Goal: Task Accomplishment & Management: Manage account settings

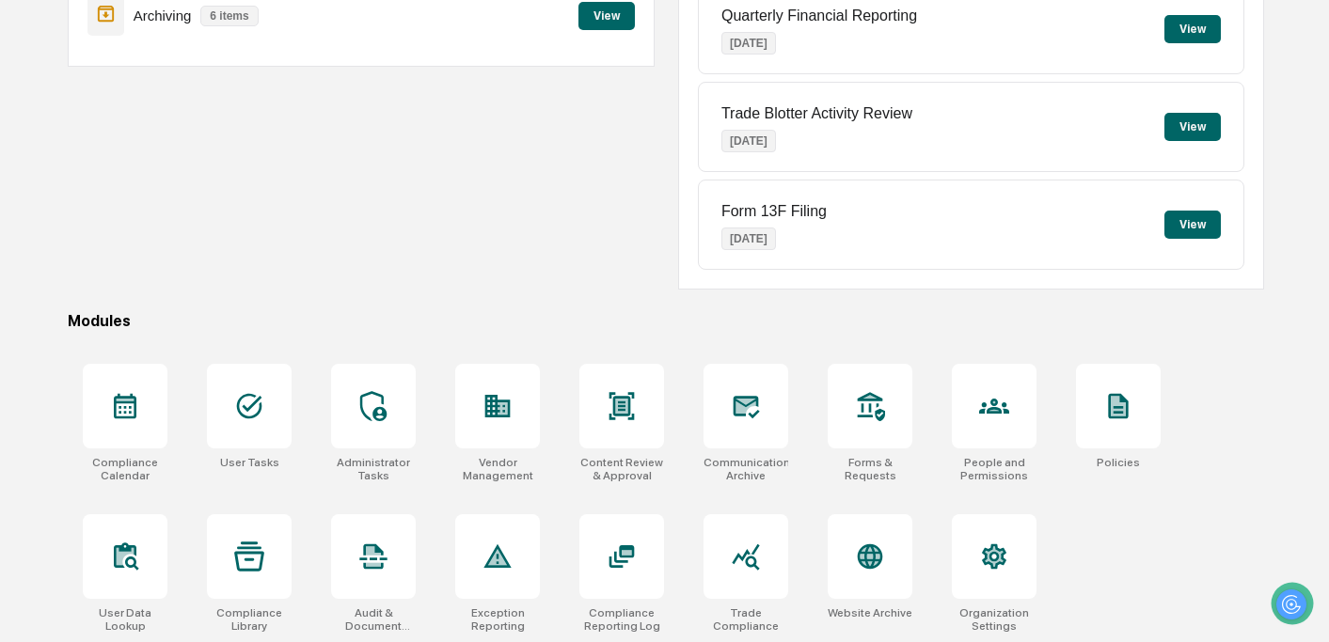
scroll to position [269, 0]
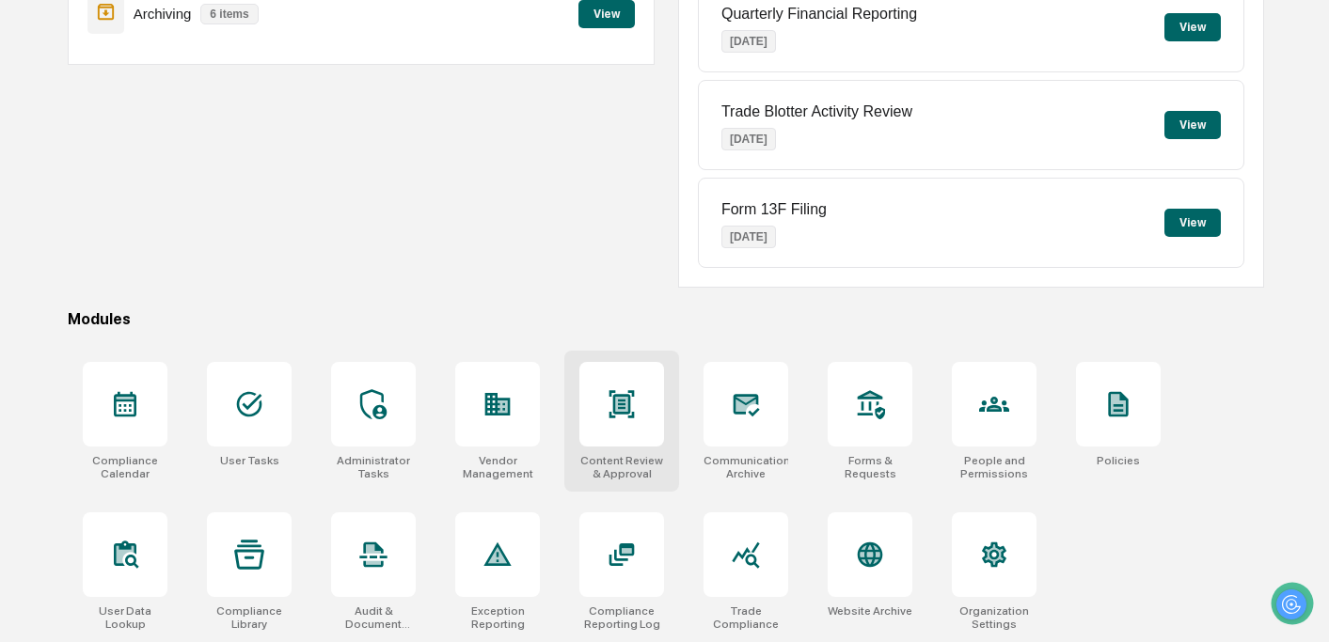
click at [620, 401] on icon at bounding box center [621, 404] width 30 height 30
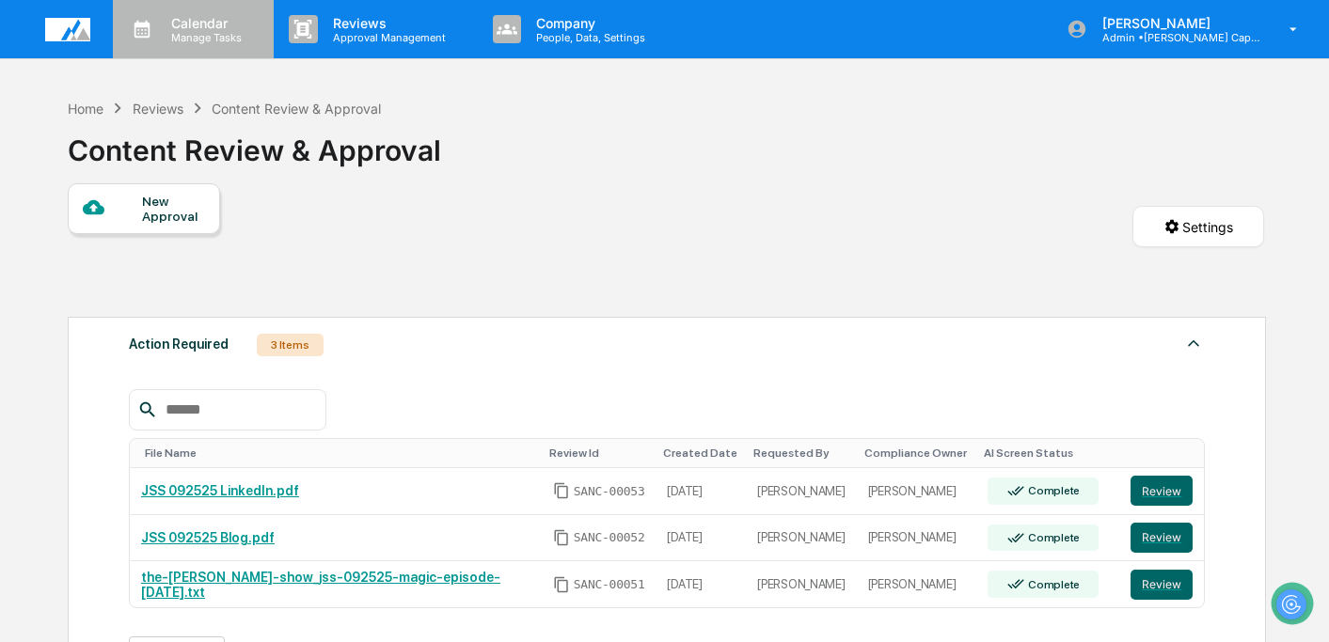
click at [200, 33] on p "Manage Tasks" at bounding box center [203, 37] width 95 height 13
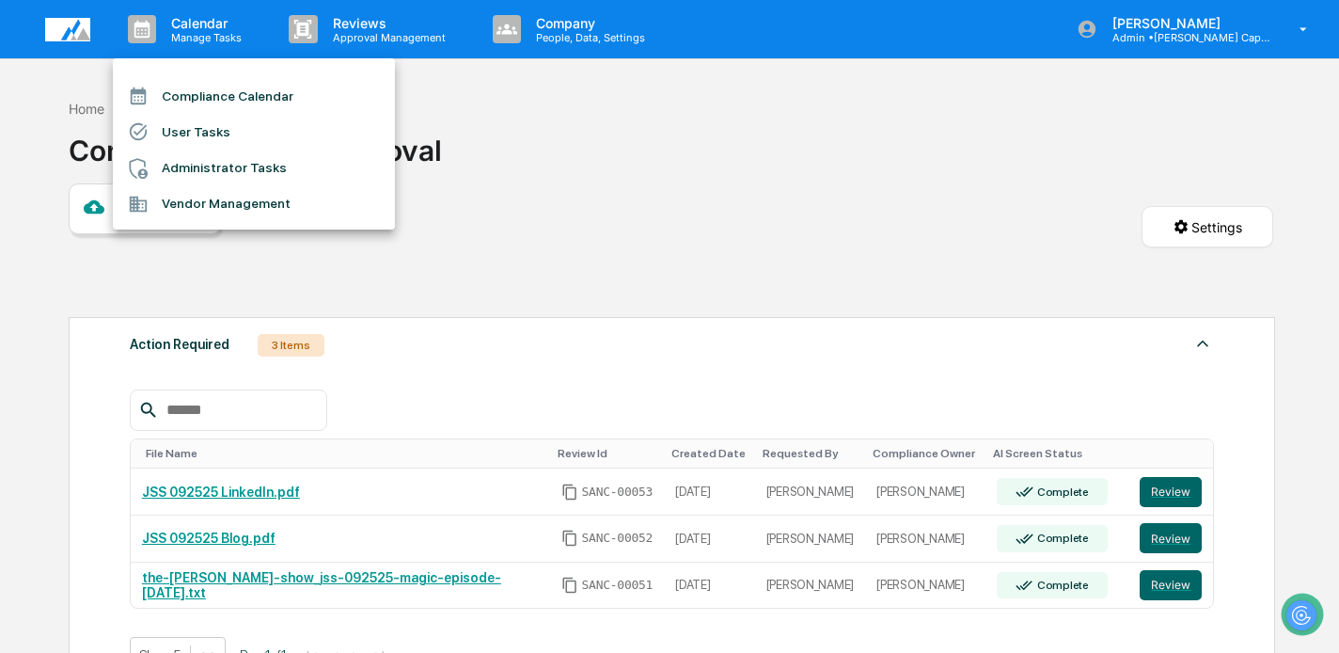
click at [339, 301] on div at bounding box center [669, 326] width 1339 height 653
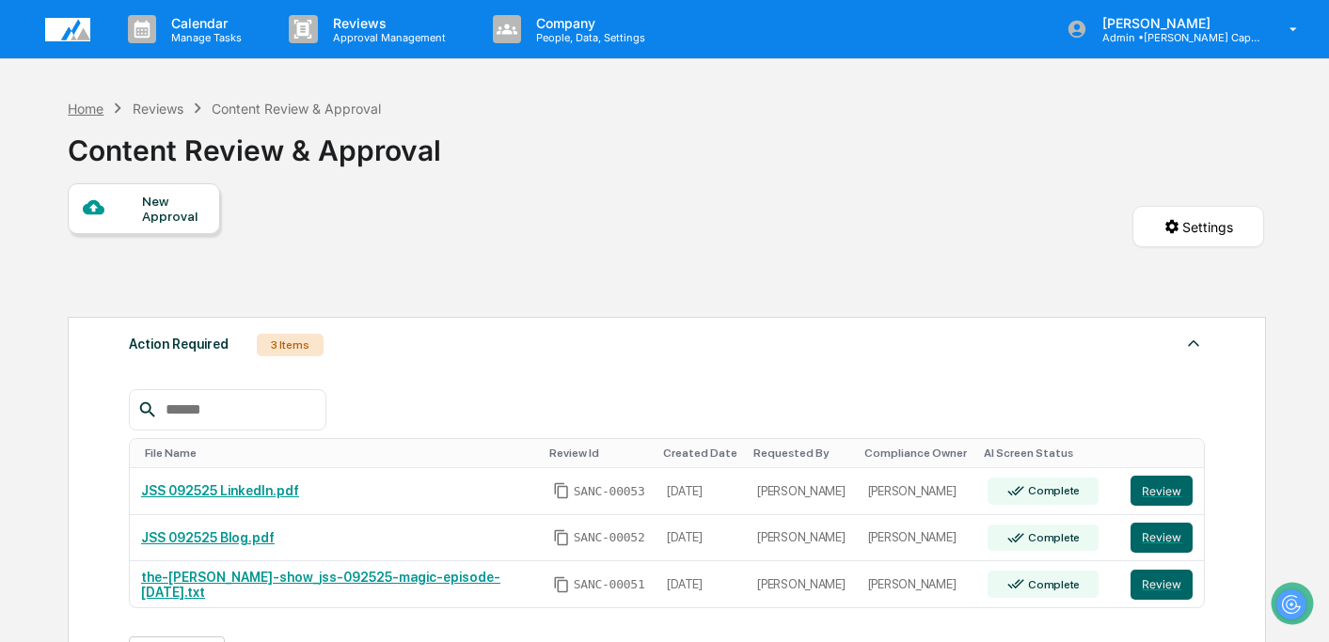
click at [86, 109] on div "Home" at bounding box center [86, 109] width 36 height 16
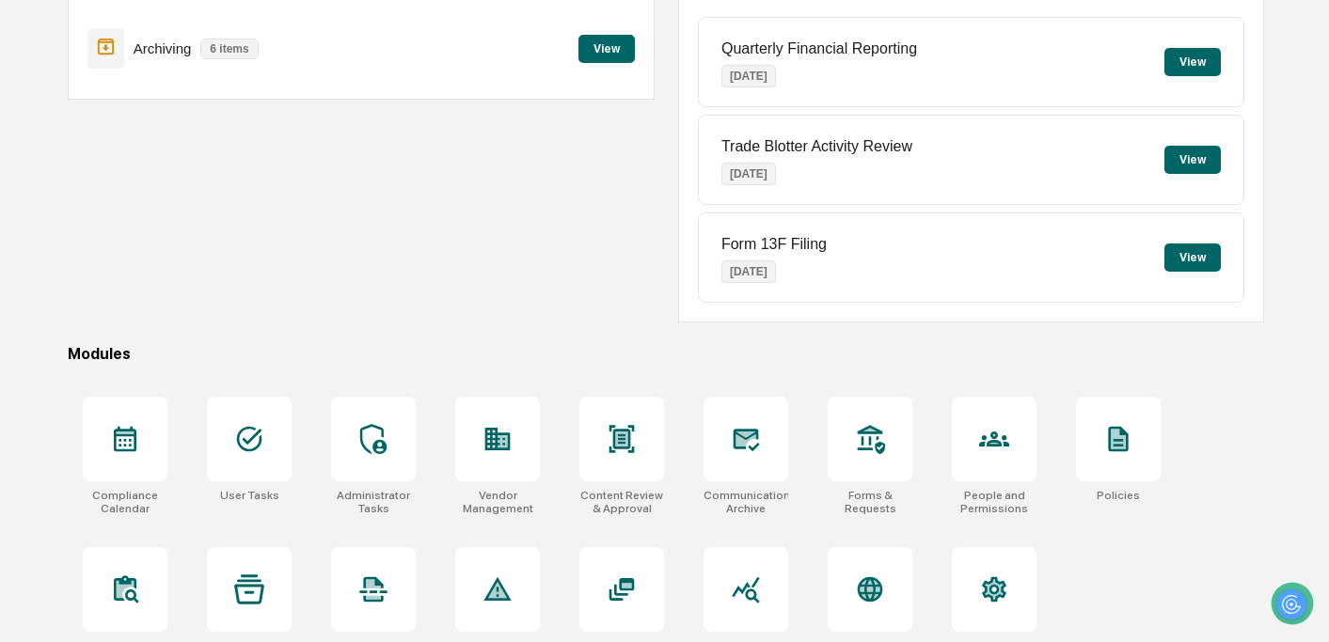
scroll to position [242, 0]
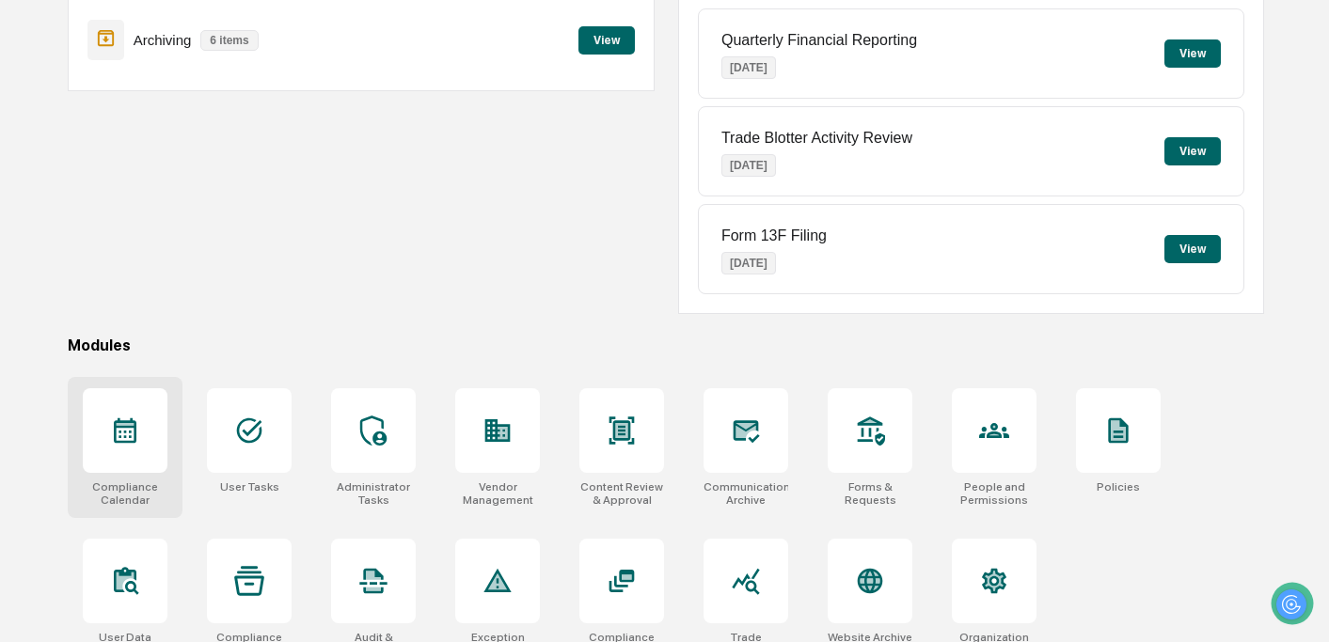
click at [113, 440] on icon at bounding box center [125, 431] width 30 height 30
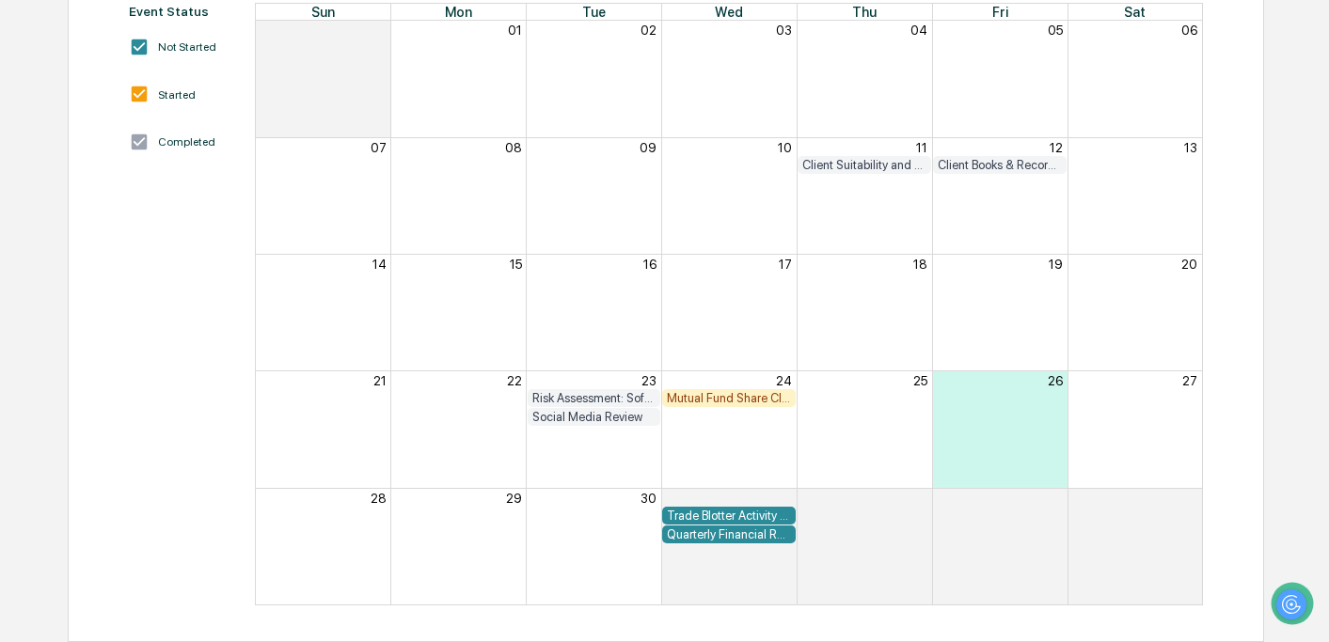
click at [727, 398] on div "Mutual Fund Share Class & Fee Review" at bounding box center [729, 398] width 124 height 14
